Goal: Find specific page/section: Find specific page/section

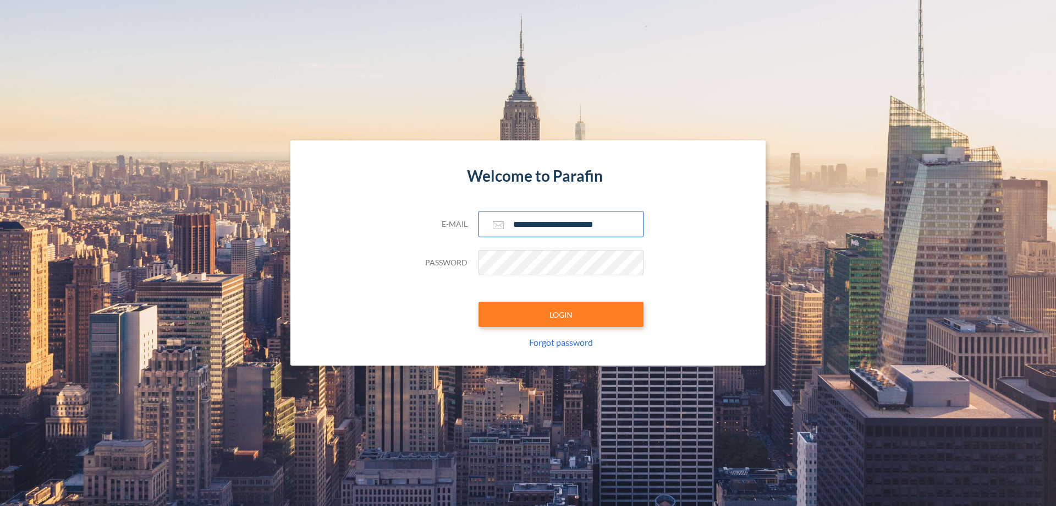
type input "**********"
click at [561, 314] on button "LOGIN" at bounding box center [561, 314] width 165 height 25
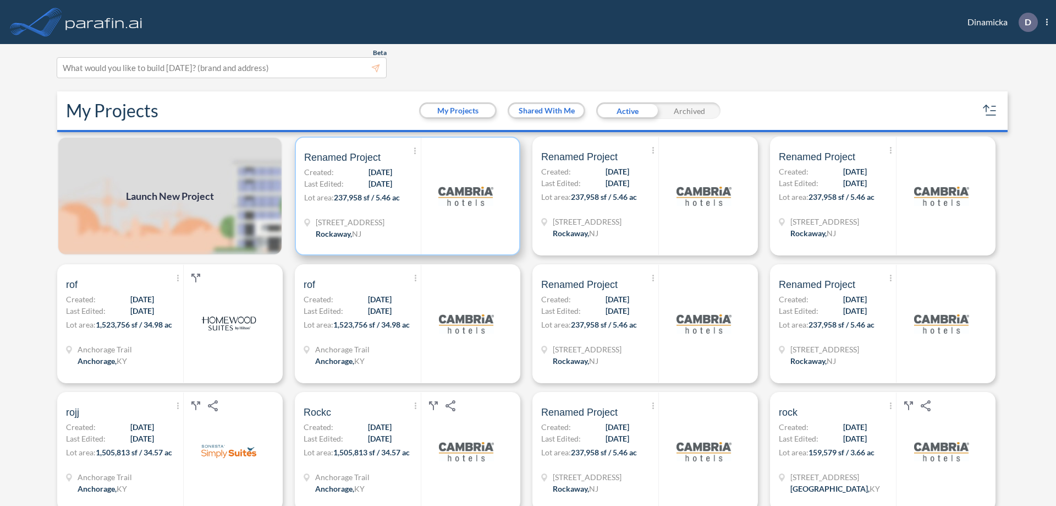
scroll to position [3, 0]
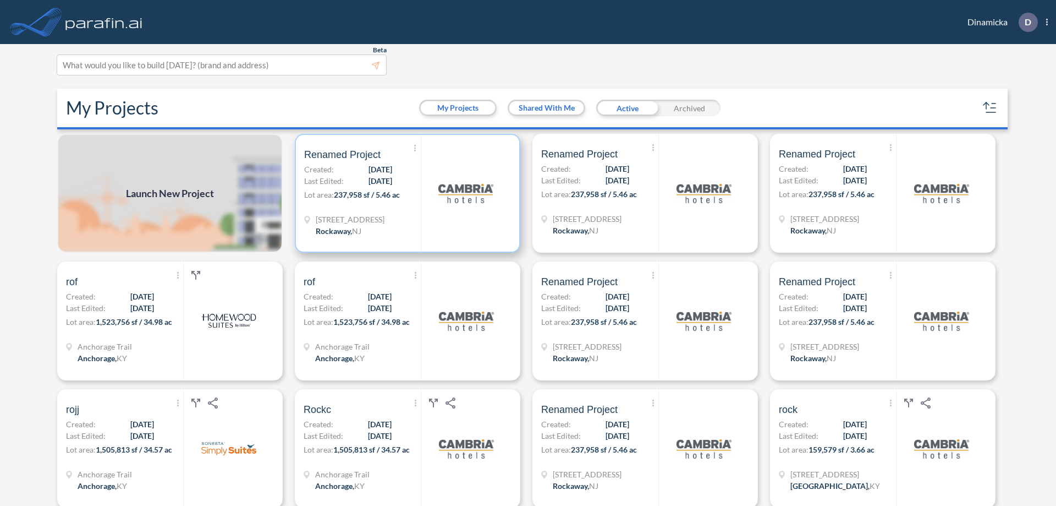
click at [406, 193] on p "Lot area: 237,958 sf / 5.46 ac" at bounding box center [362, 197] width 117 height 16
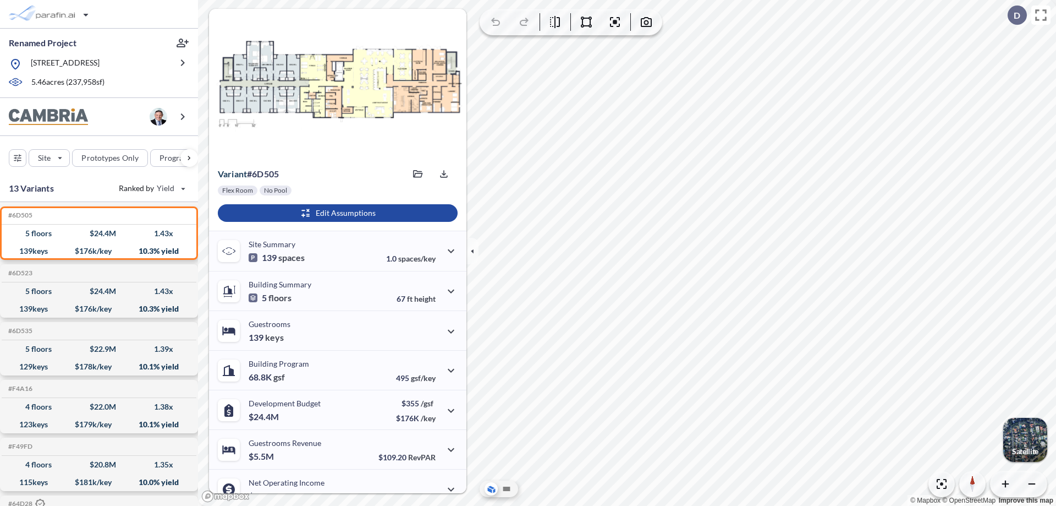
scroll to position [56, 0]
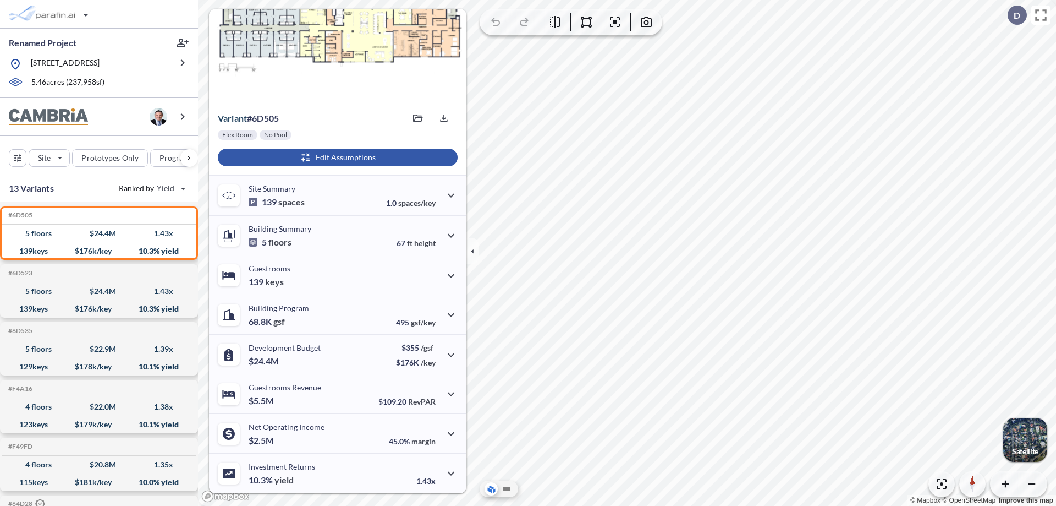
click at [336, 157] on div "button" at bounding box center [338, 158] width 240 height 18
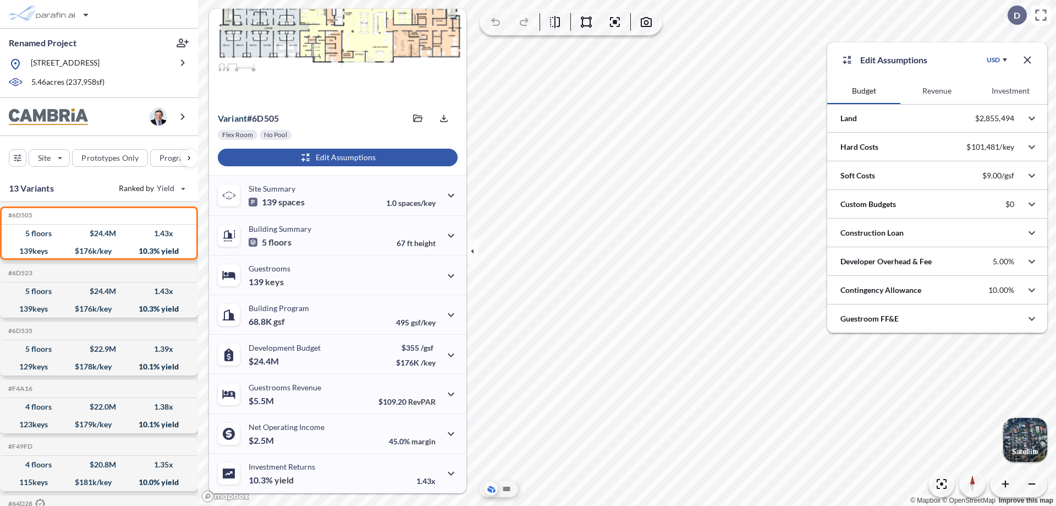
click at [1011, 91] on button "Investment" at bounding box center [1010, 91] width 73 height 26
